Goal: Task Accomplishment & Management: Manage account settings

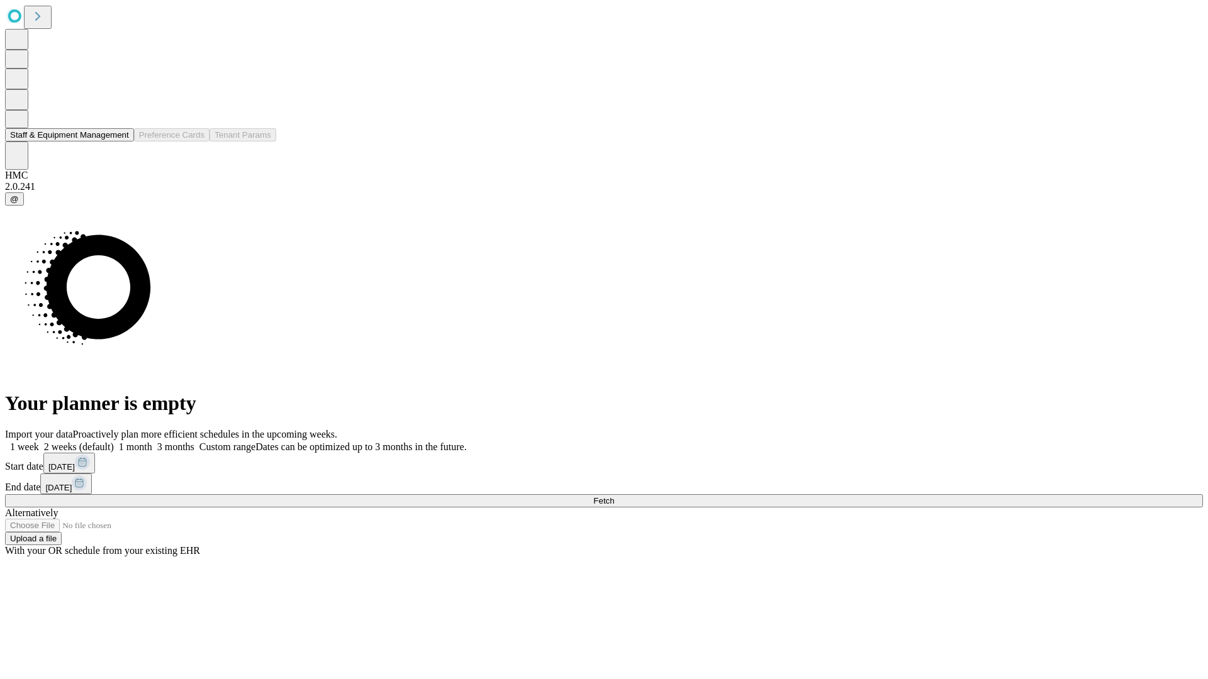
click at [120, 142] on button "Staff & Equipment Management" at bounding box center [69, 134] width 129 height 13
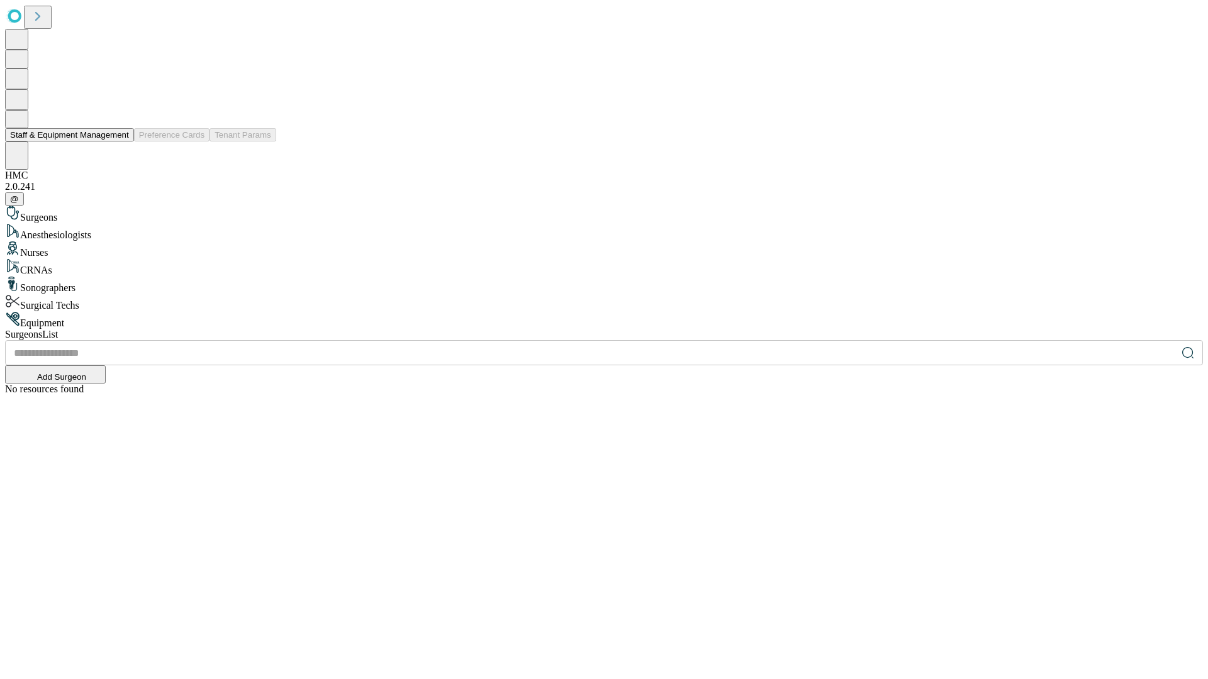
click at [120, 142] on button "Staff & Equipment Management" at bounding box center [69, 134] width 129 height 13
